Goal: Transaction & Acquisition: Purchase product/service

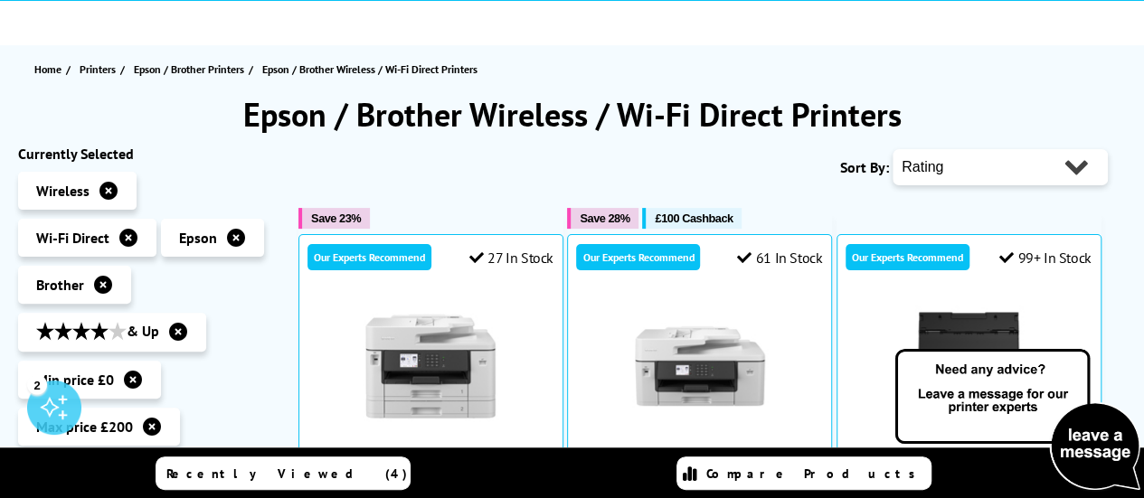
scroll to position [271, 0]
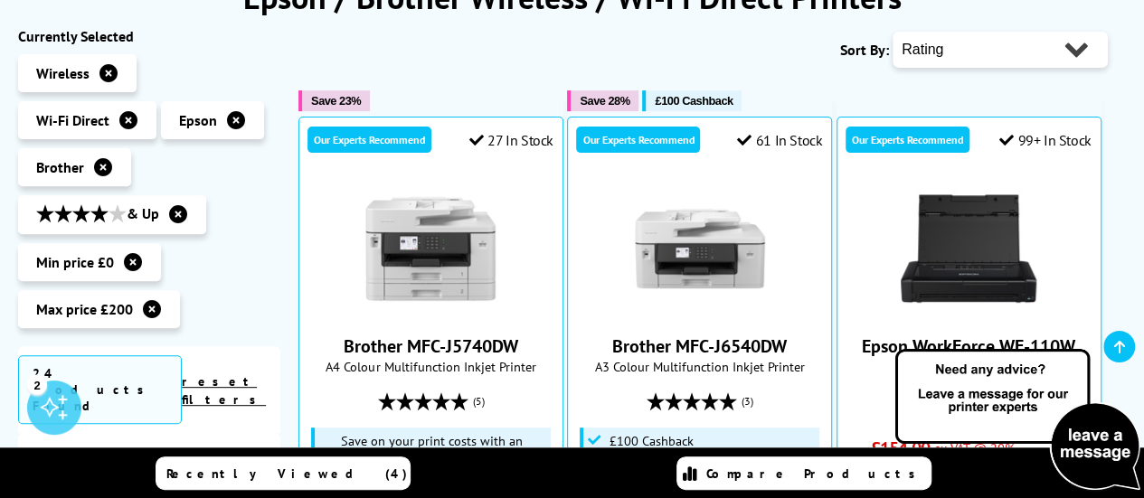
click at [995, 47] on select "Popularity Rating Price - Low to High Price - High to Low Running Costs - Low t…" at bounding box center [1000, 50] width 215 height 36
select select "Price Ascending"
click at [893, 32] on select "Popularity Rating Price - Low to High Price - High to Low Running Costs - Low t…" at bounding box center [1000, 50] width 215 height 36
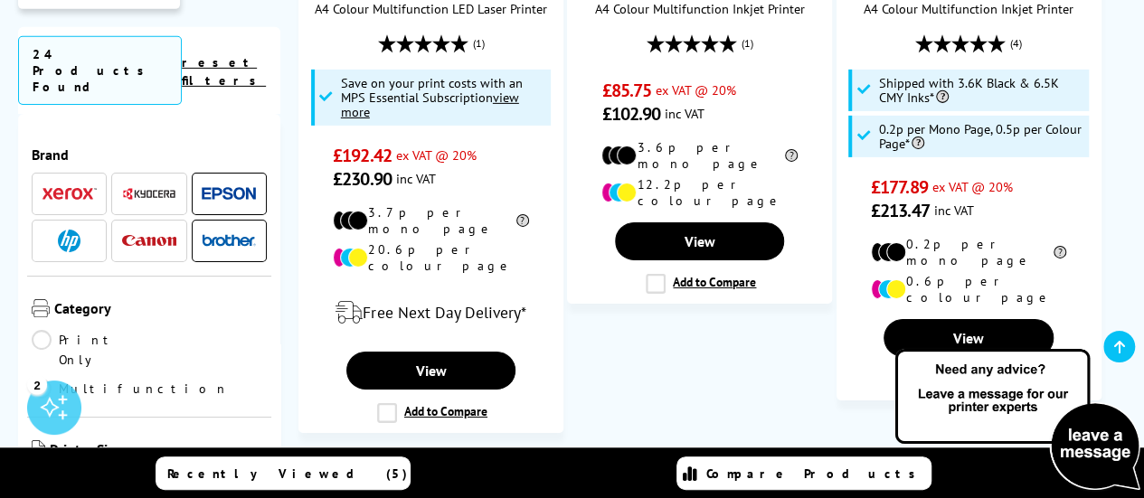
scroll to position [3074, 0]
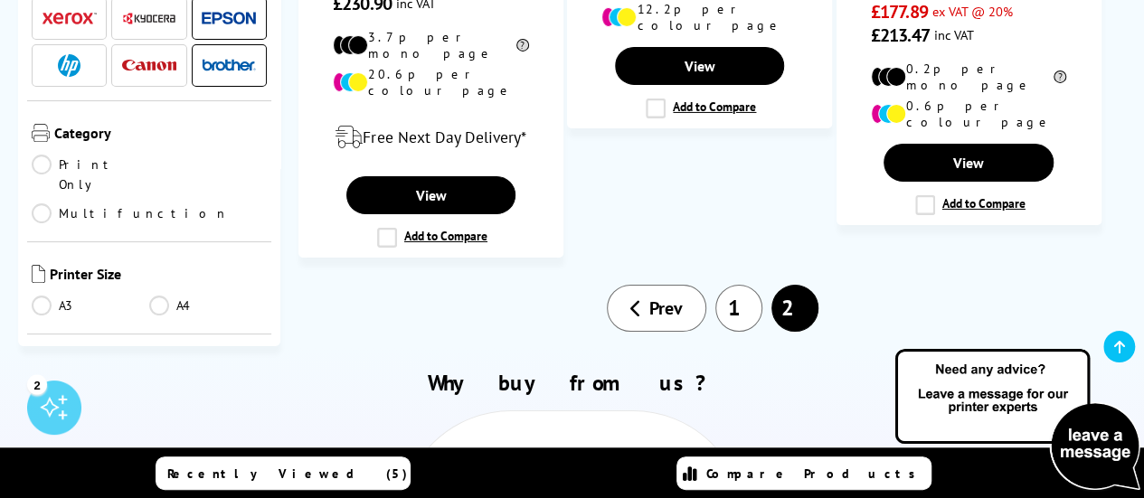
click at [732, 285] on link "1" at bounding box center [738, 308] width 47 height 47
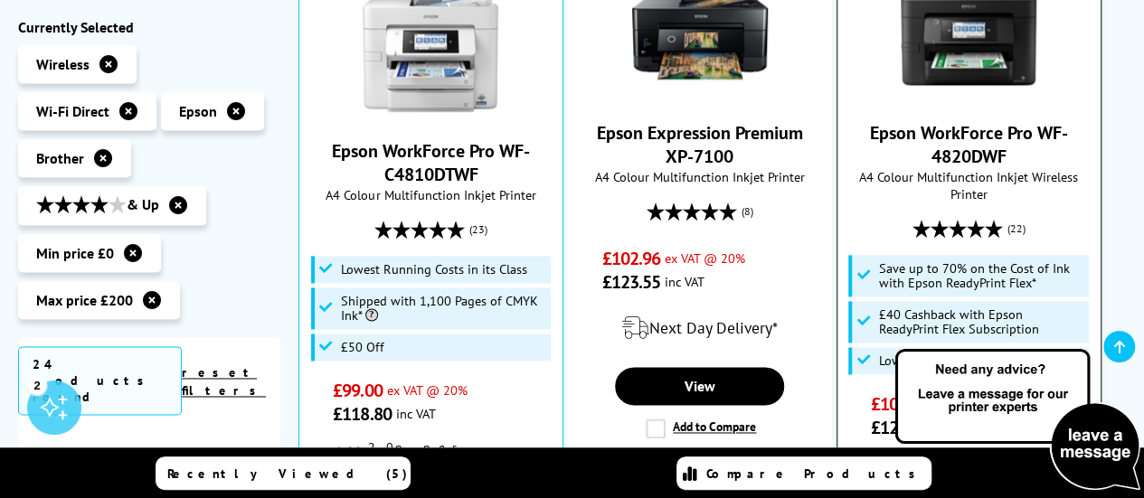
scroll to position [1176, 0]
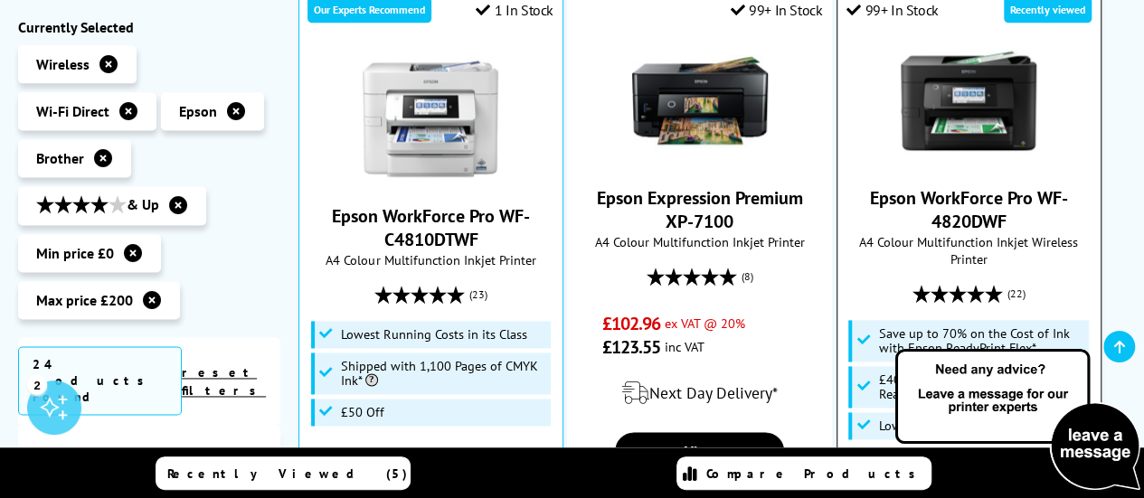
drag, startPoint x: 863, startPoint y: 156, endPoint x: 1018, endPoint y: 196, distance: 160.5
click at [1018, 196] on span "Epson WorkForce Pro WF-4820DWF" at bounding box center [969, 209] width 236 height 47
